Goal: Information Seeking & Learning: Check status

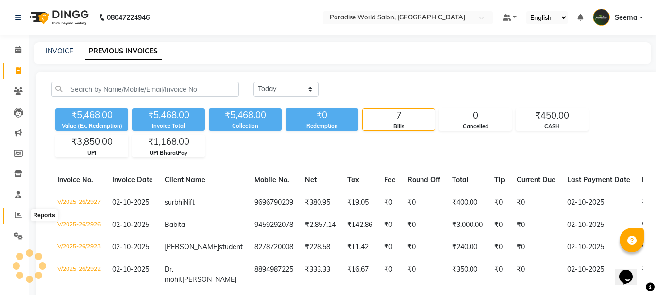
click at [19, 216] on icon at bounding box center [18, 214] width 7 height 7
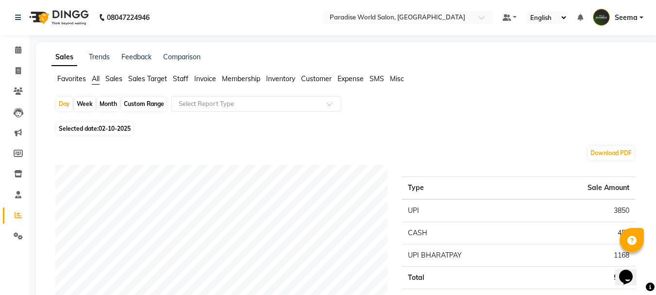
click at [140, 127] on div "Selected date: [DATE]" at bounding box center [349, 128] width 588 height 10
click at [110, 127] on span "02-10-2025" at bounding box center [115, 128] width 32 height 7
select select "10"
select select "2025"
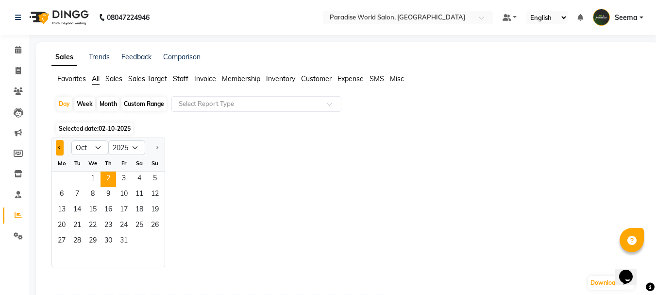
click at [60, 148] on span "Previous month" at bounding box center [59, 146] width 3 height 3
select select "9"
click at [62, 177] on span "1" at bounding box center [62, 180] width 16 height 16
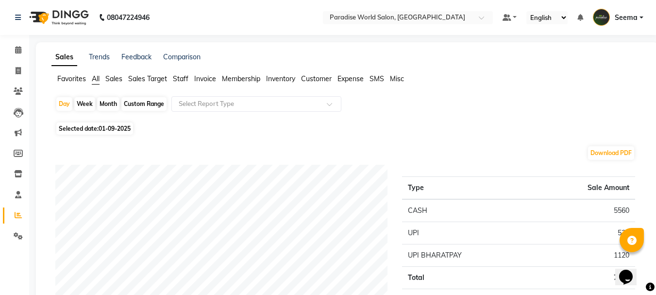
click at [106, 126] on span "01-09-2025" at bounding box center [115, 128] width 32 height 7
select select "9"
select select "2025"
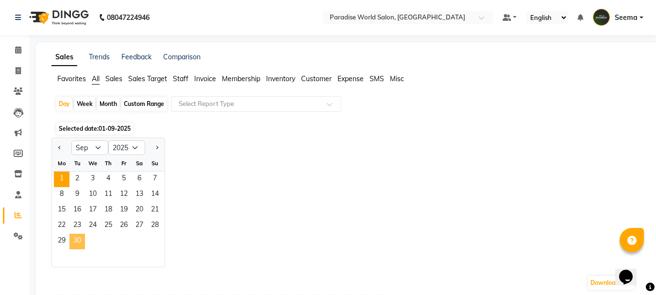
click at [78, 242] on span "30" at bounding box center [77, 242] width 16 height 16
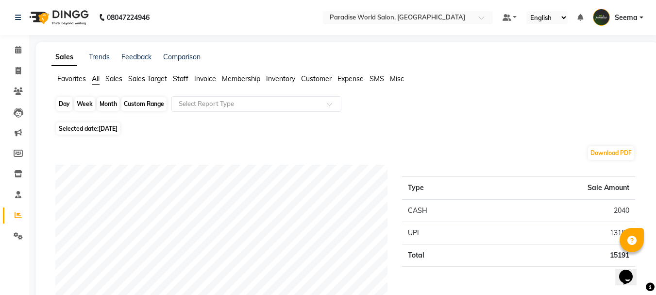
click at [67, 103] on div "Day" at bounding box center [64, 104] width 16 height 14
select select "9"
select select "2025"
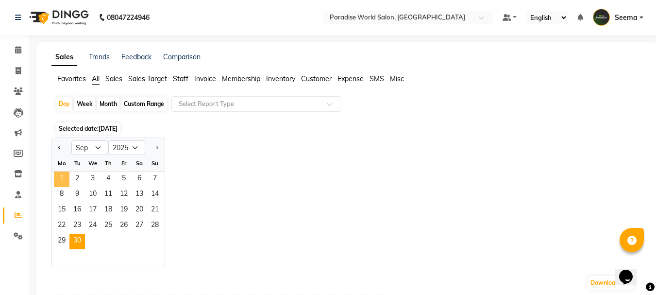
click at [62, 178] on span "1" at bounding box center [62, 180] width 16 height 16
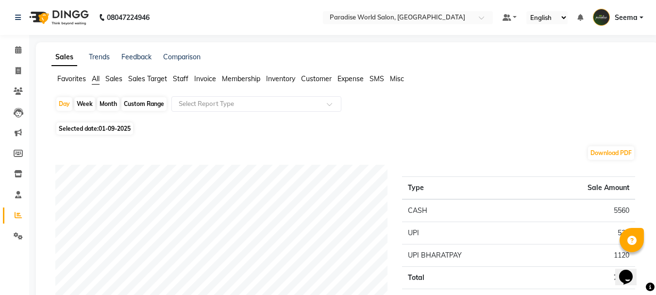
click at [109, 103] on div "Month" at bounding box center [108, 104] width 22 height 14
select select "9"
select select "2025"
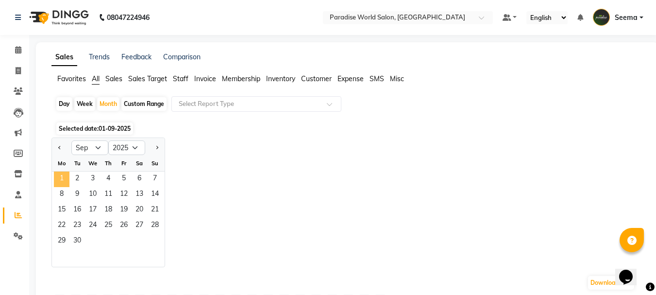
click at [63, 175] on span "1" at bounding box center [62, 180] width 16 height 16
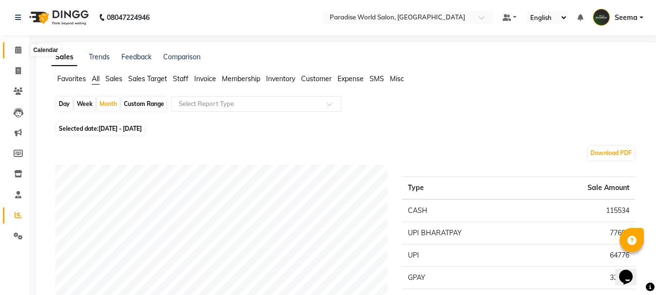
click at [16, 49] on icon at bounding box center [18, 49] width 6 height 7
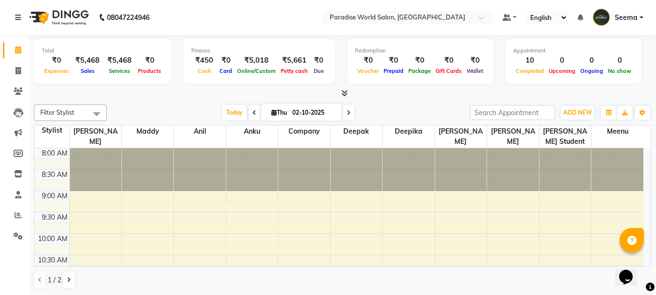
scroll to position [0, 0]
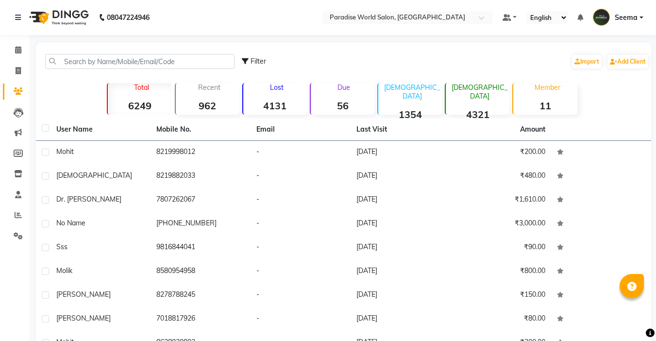
select select "100"
